Goal: Task Accomplishment & Management: Use online tool/utility

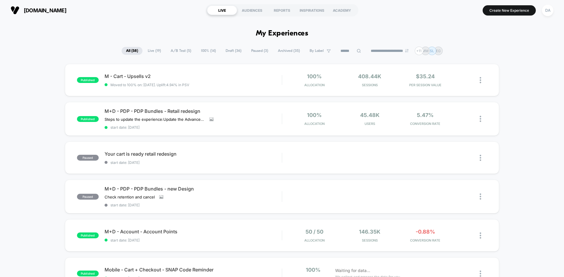
click at [230, 51] on span "Draft ( 36 )" at bounding box center [233, 51] width 25 height 8
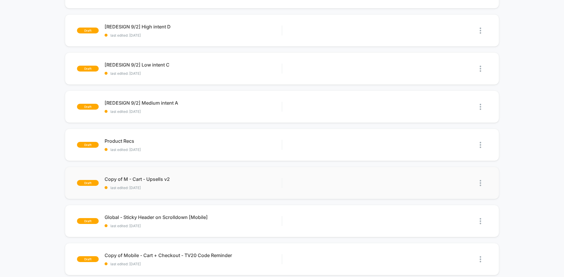
scroll to position [117, 0]
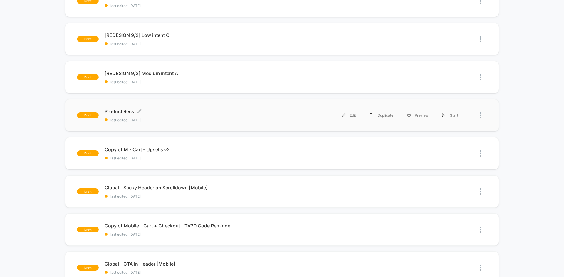
click at [201, 122] on span "last edited: [DATE]" at bounding box center [193, 120] width 177 height 4
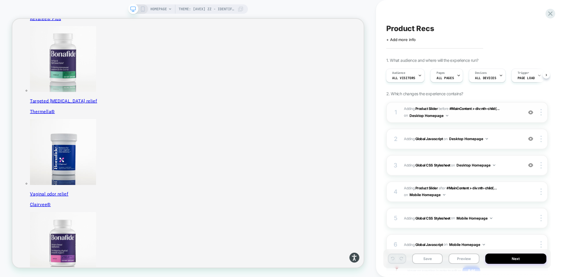
click at [506, 117] on span "#_loomi_addon_1755016232473 Adding Product Slider BEFORE #MainContent > div:nth…" at bounding box center [462, 113] width 116 height 14
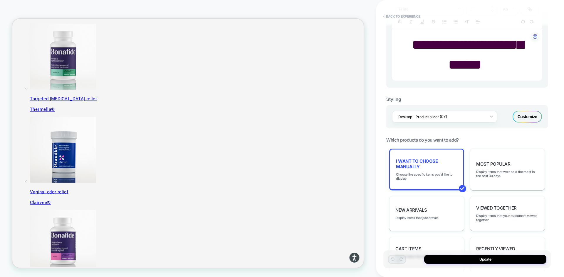
scroll to position [294, 0]
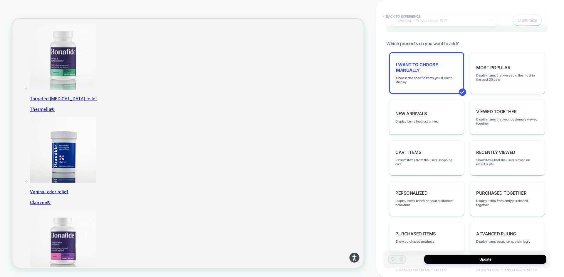
click at [441, 74] on div "I want to choose manually Choose the specific items you'd like to display" at bounding box center [426, 73] width 75 height 42
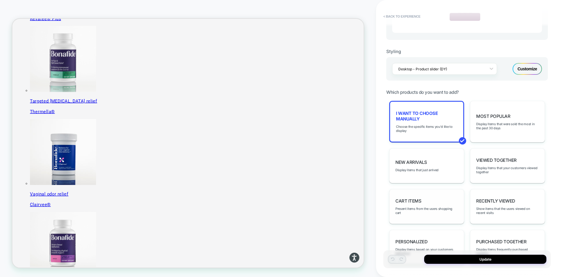
scroll to position [207, 0]
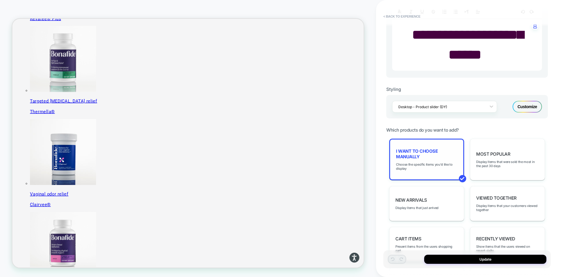
click at [445, 159] on span "I want to choose manually" at bounding box center [426, 154] width 61 height 11
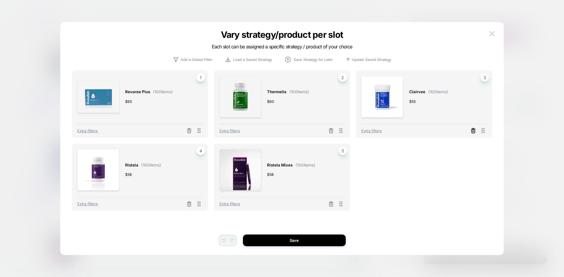
click at [472, 132] on icon at bounding box center [473, 131] width 6 height 6
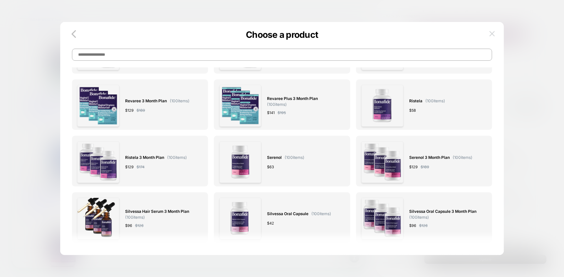
scroll to position [88, 0]
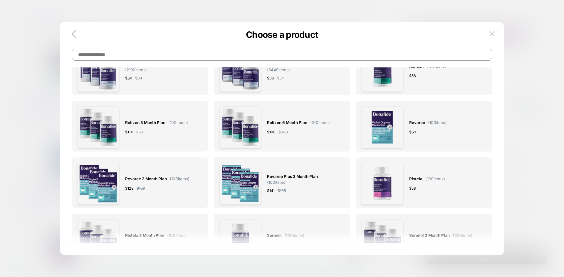
click at [491, 29] on div "Clairvee ( 100 items) $ 55 Clairvee 3 Month Plan ( 100 items) $ 105 $ 165 Gut P…" at bounding box center [282, 142] width 426 height 228
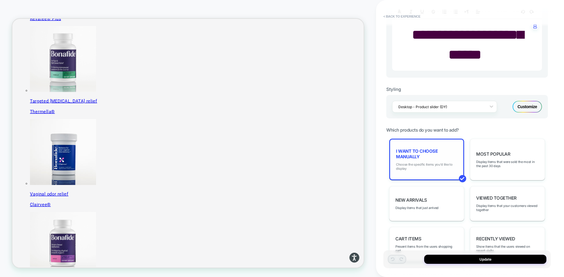
click at [446, 167] on span "Choose the specific items you'd like to display" at bounding box center [426, 167] width 61 height 8
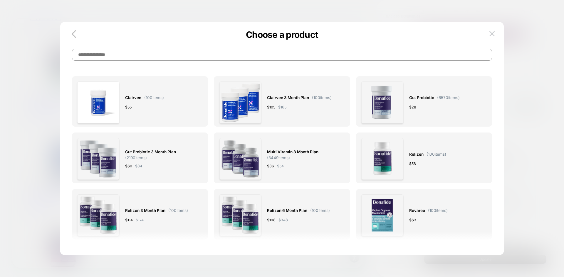
click at [101, 57] on input at bounding box center [282, 55] width 420 height 12
type input "********"
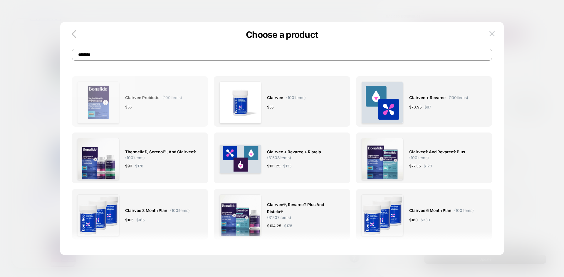
click at [171, 110] on div "$ 55" at bounding box center [153, 107] width 57 height 6
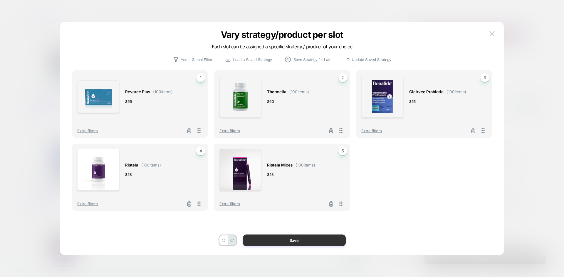
drag, startPoint x: 313, startPoint y: 241, endPoint x: 400, endPoint y: 296, distance: 103.2
click at [313, 241] on button "Save" at bounding box center [294, 241] width 103 height 12
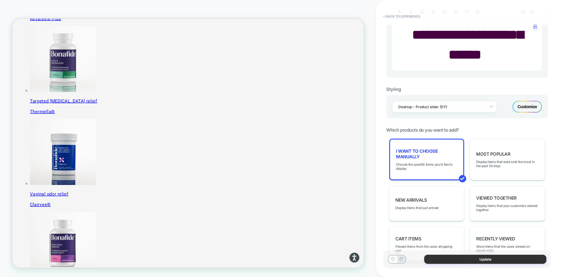
click at [494, 260] on button "Update" at bounding box center [485, 259] width 122 height 9
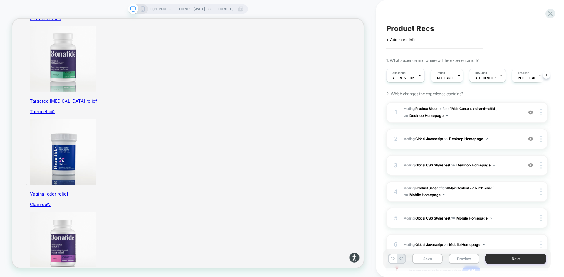
scroll to position [0, 0]
click at [435, 257] on button "Save" at bounding box center [427, 259] width 31 height 10
click at [528, 259] on button "Next" at bounding box center [515, 259] width 61 height 10
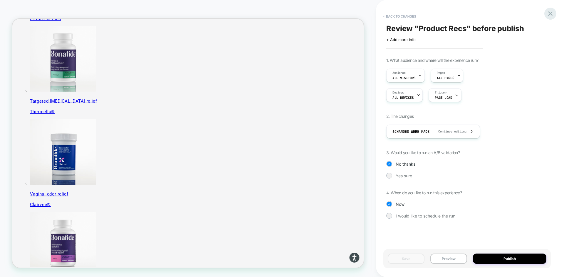
click at [547, 18] on div at bounding box center [550, 14] width 12 height 12
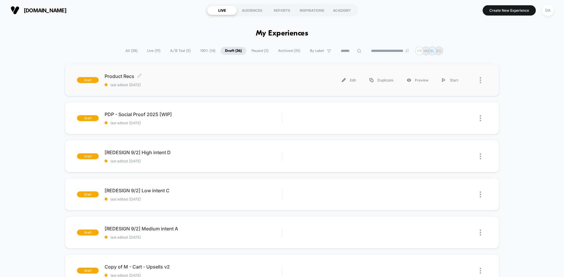
click at [188, 78] on span "Product Recs Click to edit experience details" at bounding box center [193, 76] width 177 height 6
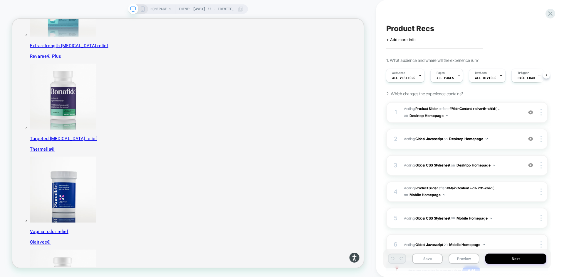
scroll to position [176, 0]
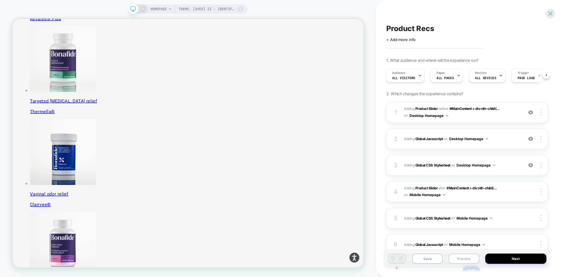
click at [457, 260] on button "Preview" at bounding box center [463, 259] width 31 height 10
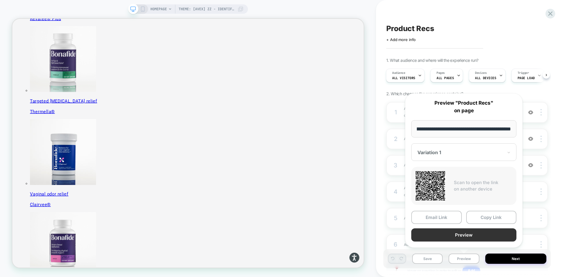
scroll to position [0, 0]
click at [454, 235] on button "Preview" at bounding box center [463, 235] width 105 height 13
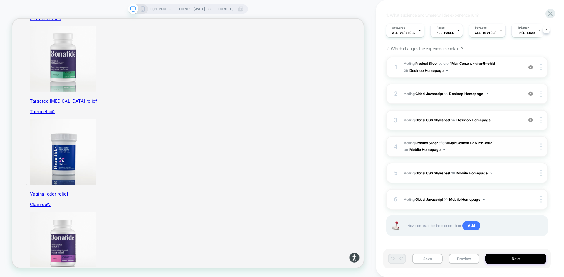
scroll to position [48, 0]
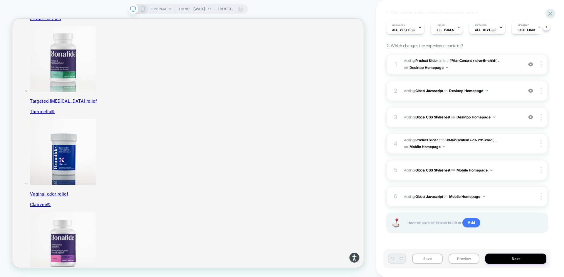
click at [497, 69] on span "#_loomi_addon_1755016232473 Adding Product Slider BEFORE #MainContent > div:nth…" at bounding box center [462, 65] width 116 height 14
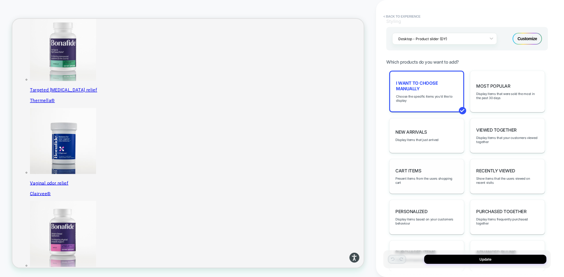
scroll to position [323, 0]
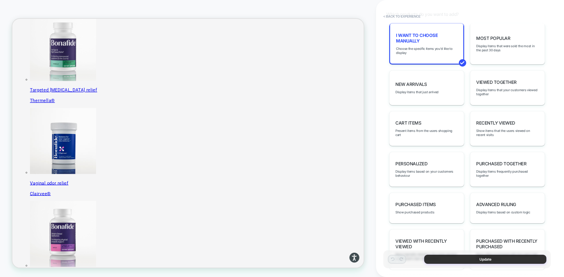
click at [523, 258] on button "Update" at bounding box center [485, 259] width 122 height 9
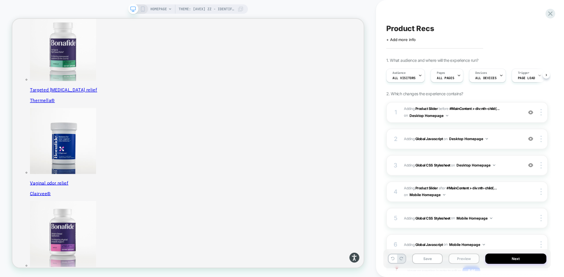
scroll to position [0, 0]
click at [466, 258] on button "Preview" at bounding box center [463, 259] width 31 height 10
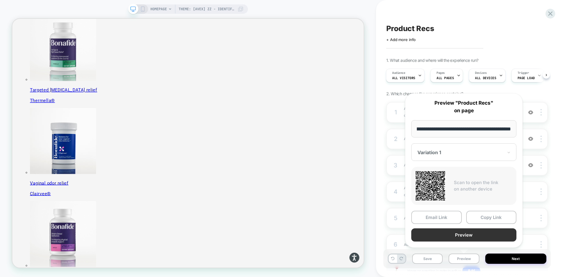
scroll to position [0, 0]
click at [470, 235] on button "Preview" at bounding box center [463, 235] width 105 height 13
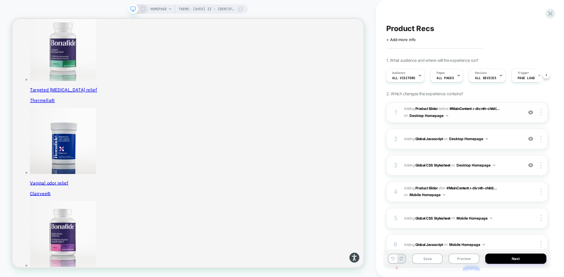
click at [510, 117] on span "#_loomi_addon_1755016232473 Adding Product Slider BEFORE #MainContent > div:nth…" at bounding box center [462, 113] width 116 height 14
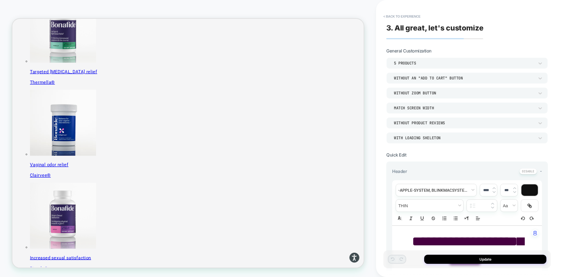
scroll to position [147, 0]
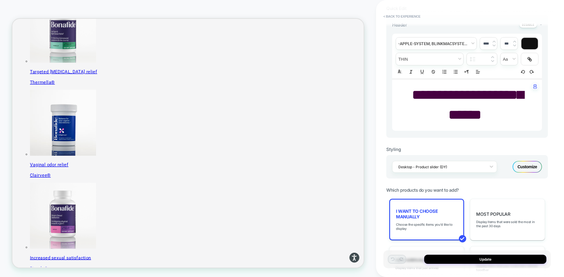
click at [461, 115] on span "**********" at bounding box center [468, 105] width 112 height 34
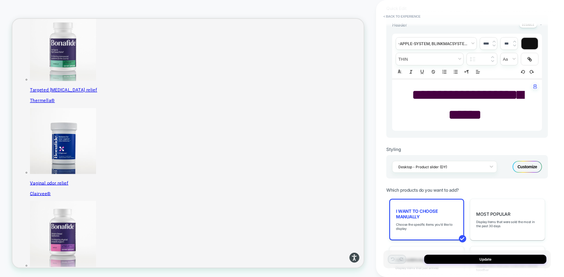
click at [461, 115] on span "**********" at bounding box center [468, 105] width 112 height 34
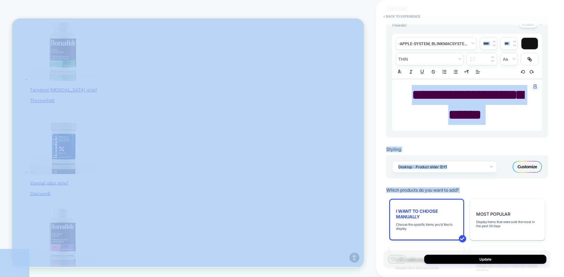
click at [462, 106] on p "**********" at bounding box center [465, 105] width 134 height 40
type input "****"
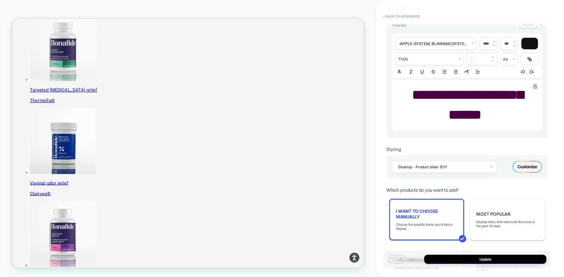
click at [462, 105] on p "**********" at bounding box center [465, 105] width 134 height 40
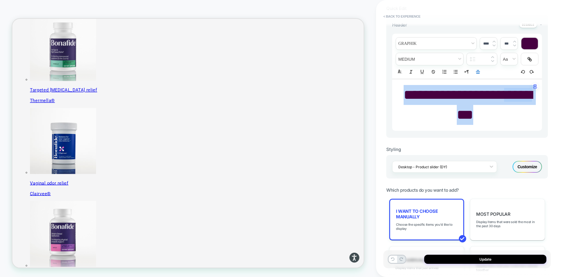
click at [462, 105] on p "**********" at bounding box center [465, 105] width 134 height 40
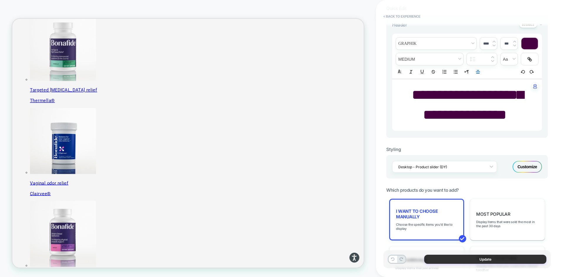
click at [488, 257] on button "Update" at bounding box center [485, 259] width 122 height 9
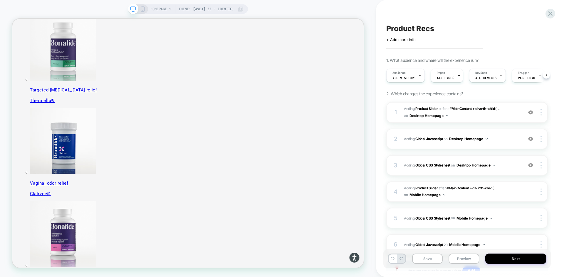
scroll to position [0, 0]
click at [425, 262] on button "Save" at bounding box center [427, 259] width 31 height 10
click at [467, 260] on button "Preview" at bounding box center [463, 259] width 31 height 10
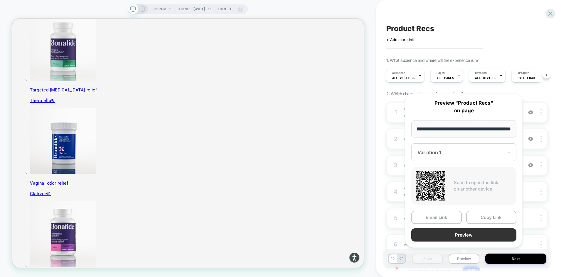
scroll to position [0, 0]
click at [460, 235] on button "Preview" at bounding box center [463, 235] width 105 height 13
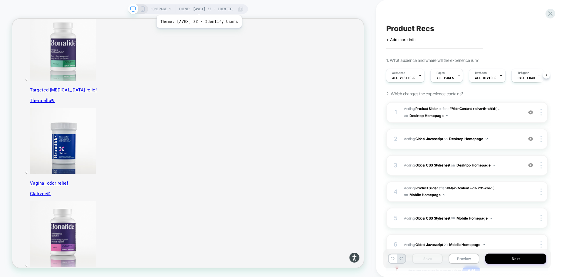
click at [198, 8] on span "Theme: [AVEX] ZZ - Identify Users" at bounding box center [206, 8] width 56 height 9
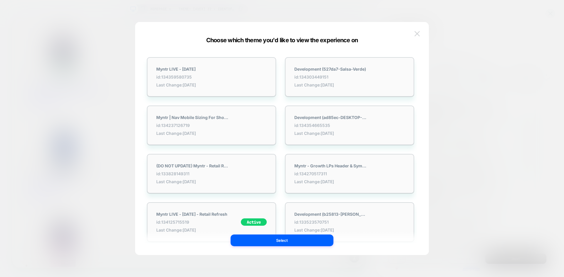
click at [418, 34] on img at bounding box center [416, 33] width 5 height 5
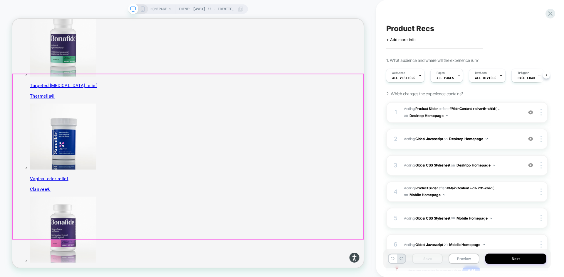
scroll to position [220, 0]
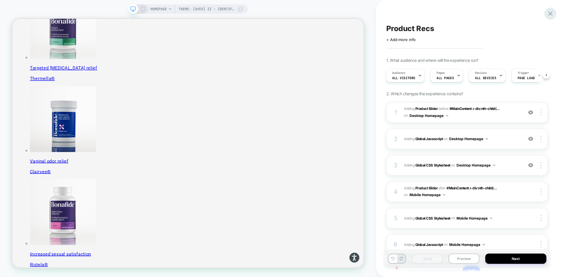
click at [550, 13] on icon at bounding box center [550, 14] width 8 height 8
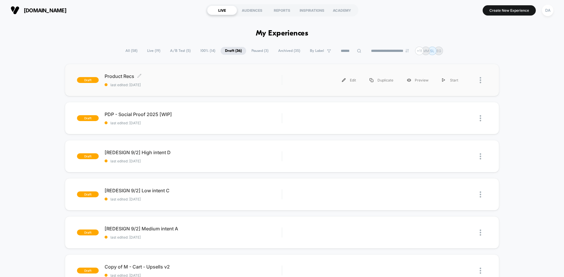
click at [202, 82] on div "Product Recs Click to edit experience details Click to edit experience details …" at bounding box center [193, 80] width 177 height 14
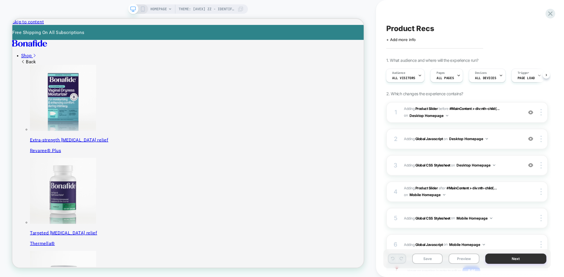
click at [509, 256] on button "Next" at bounding box center [515, 259] width 61 height 10
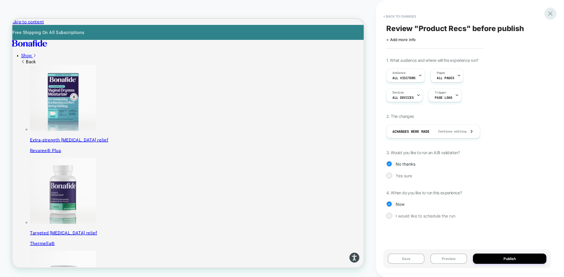
click at [551, 12] on icon at bounding box center [550, 13] width 4 height 4
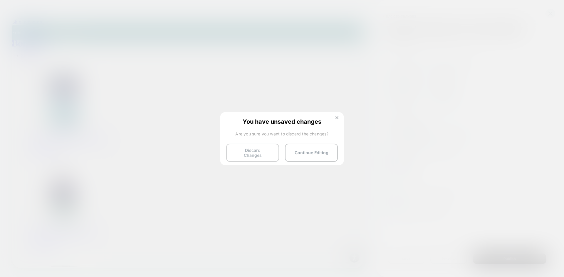
click at [253, 151] on button "Discard Changes" at bounding box center [252, 153] width 53 height 18
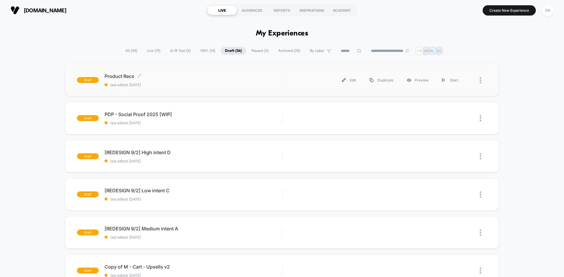
click at [233, 76] on span "Product Recs Click to edit experience details" at bounding box center [193, 76] width 177 height 6
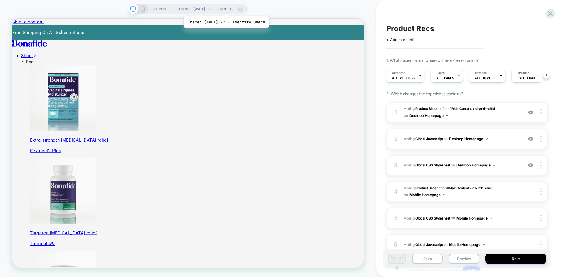
click at [225, 9] on span "Theme: [AVEX] ZZ - Identify Users" at bounding box center [206, 8] width 56 height 9
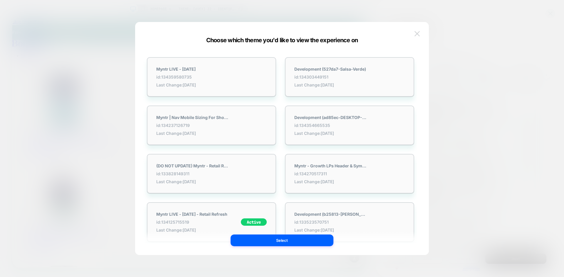
drag, startPoint x: 419, startPoint y: 33, endPoint x: 193, endPoint y: 70, distance: 229.1
click at [419, 33] on img at bounding box center [416, 33] width 5 height 5
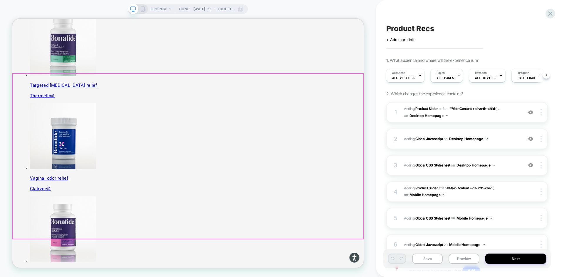
scroll to position [206, 0]
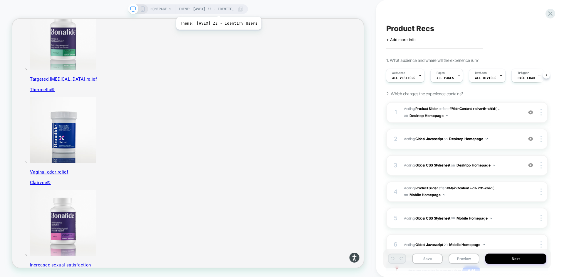
click at [218, 10] on span "Theme: [AVEX] ZZ - Identify Users" at bounding box center [206, 8] width 56 height 9
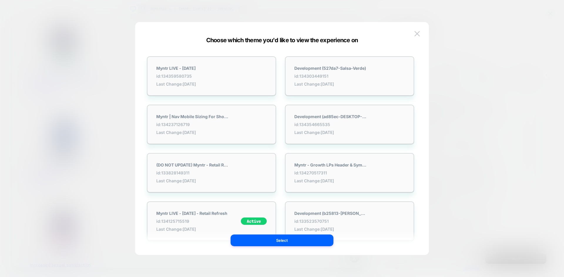
scroll to position [0, 0]
click at [226, 87] on div "Myntr LIVE - [DATE] id: 134359580735 Last Change: [DATE]" at bounding box center [211, 77] width 129 height 40
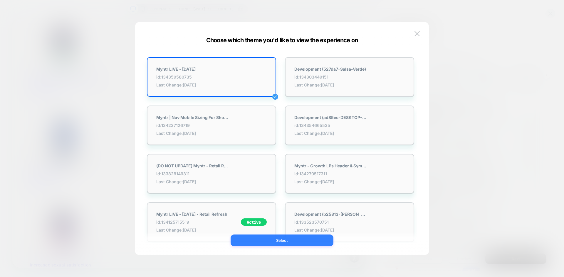
click at [304, 240] on button "Select" at bounding box center [281, 241] width 103 height 12
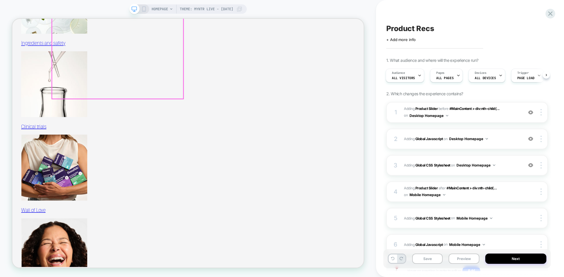
scroll to position [1536, 0]
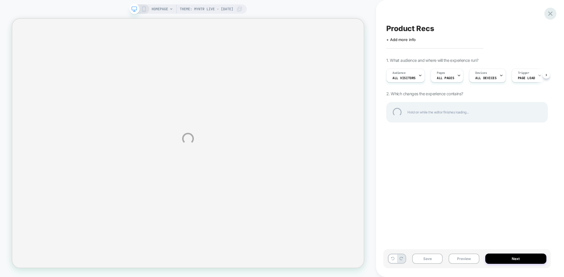
click at [548, 14] on div at bounding box center [550, 14] width 12 height 12
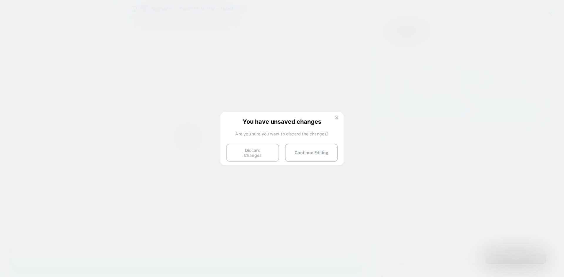
click at [266, 152] on button "Discard Changes" at bounding box center [252, 153] width 53 height 18
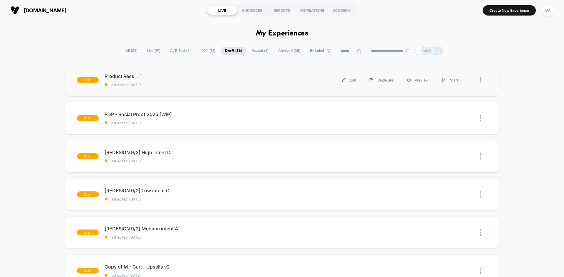
click at [179, 73] on span "Product Recs Click to edit experience details" at bounding box center [193, 76] width 177 height 6
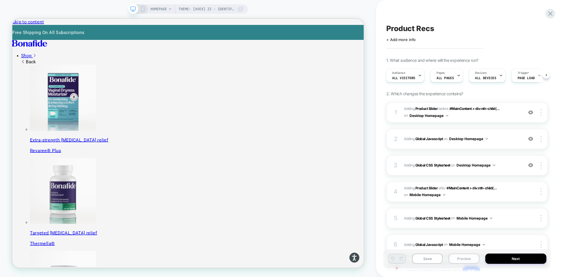
click at [459, 257] on button "Preview" at bounding box center [463, 259] width 31 height 10
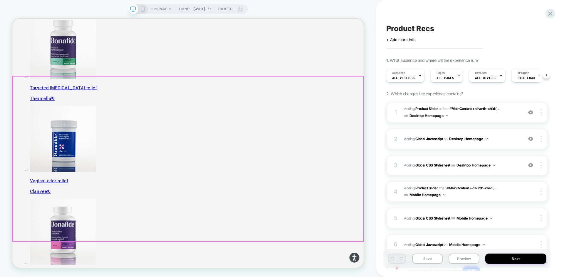
scroll to position [206, 0]
